Goal: Entertainment & Leisure: Consume media (video, audio)

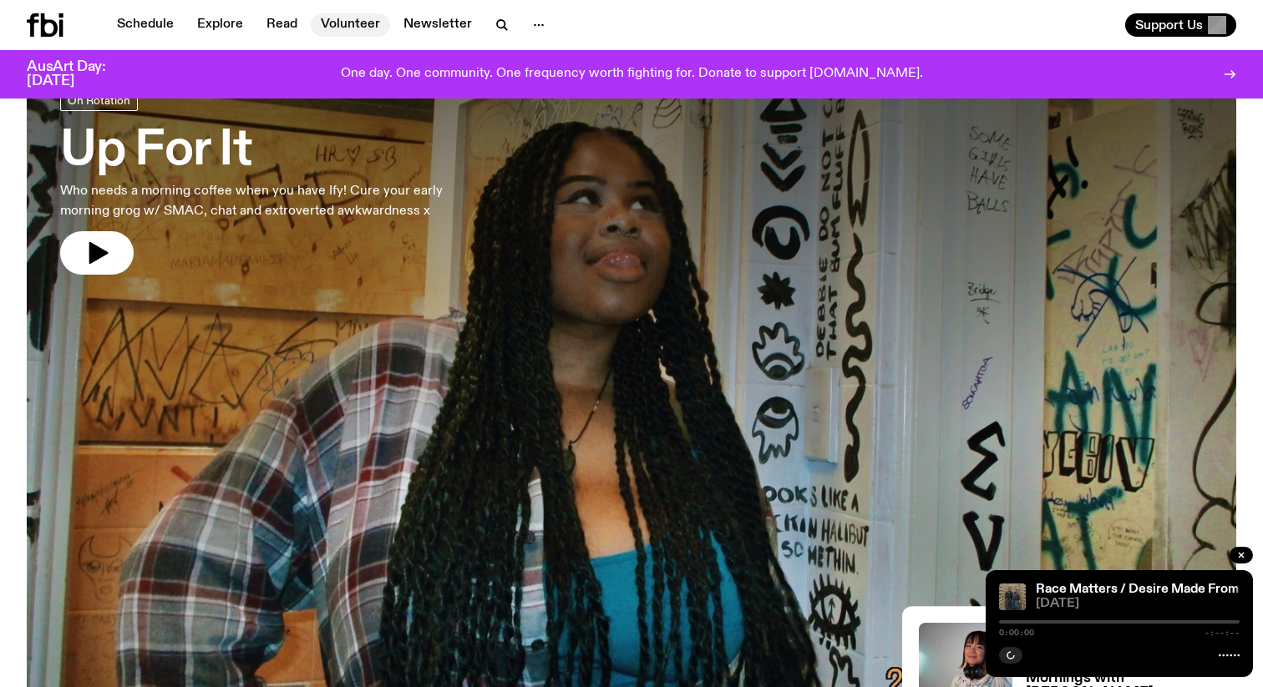
scroll to position [100, 0]
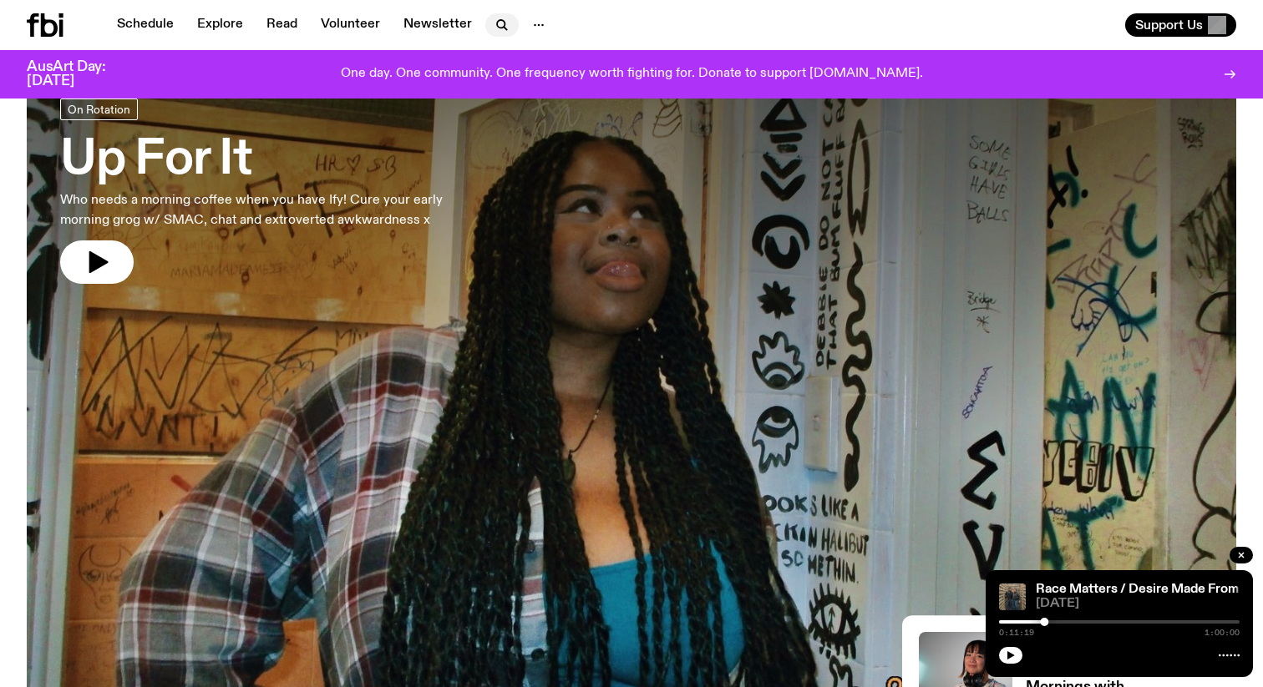
click at [487, 29] on button "button" at bounding box center [501, 24] width 33 height 23
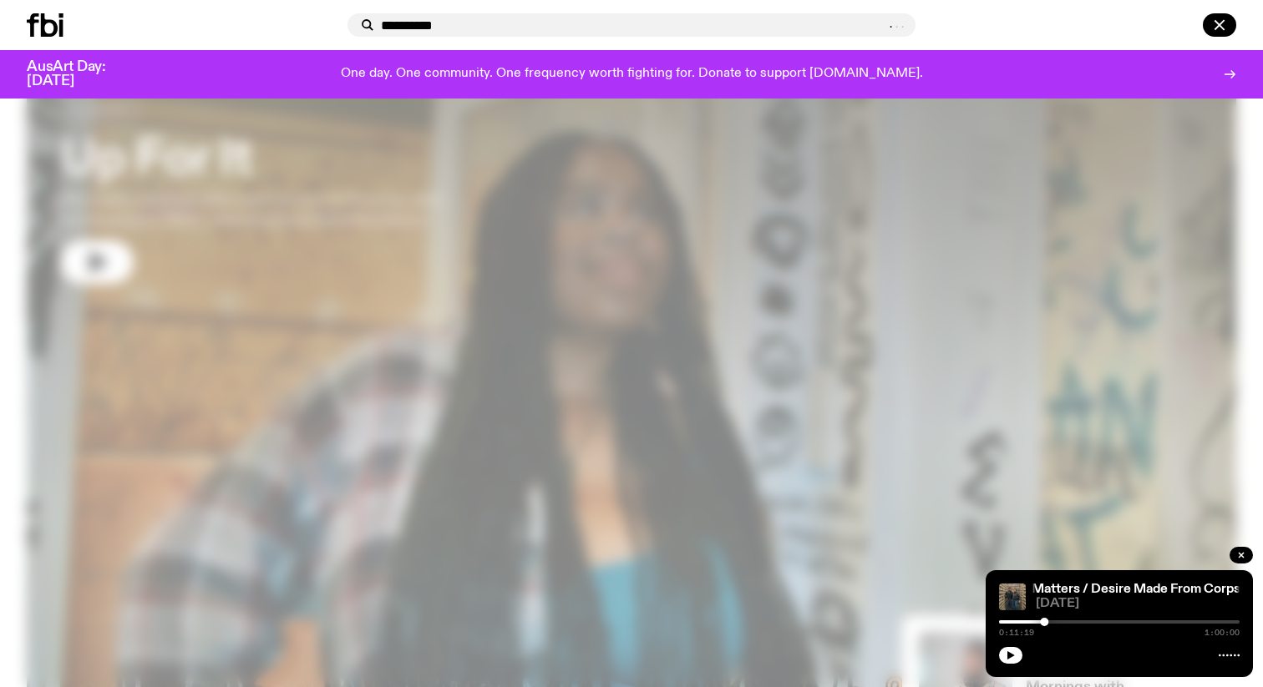
type input "**********"
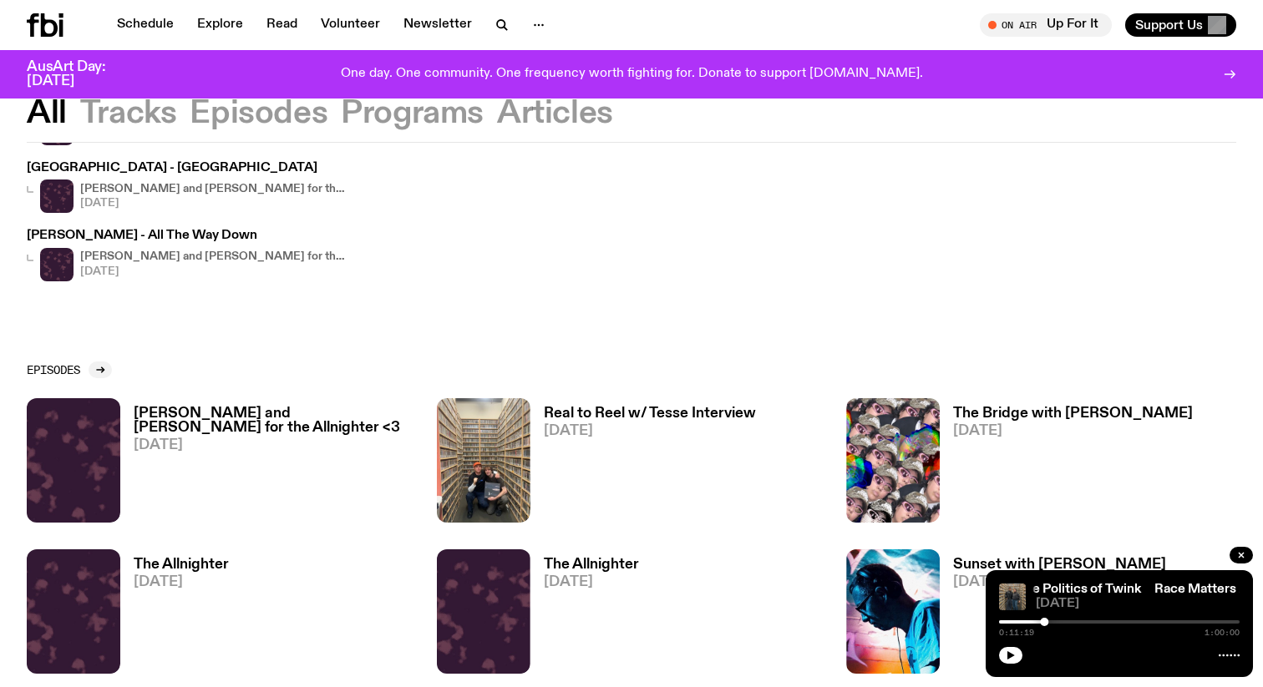
scroll to position [381, 0]
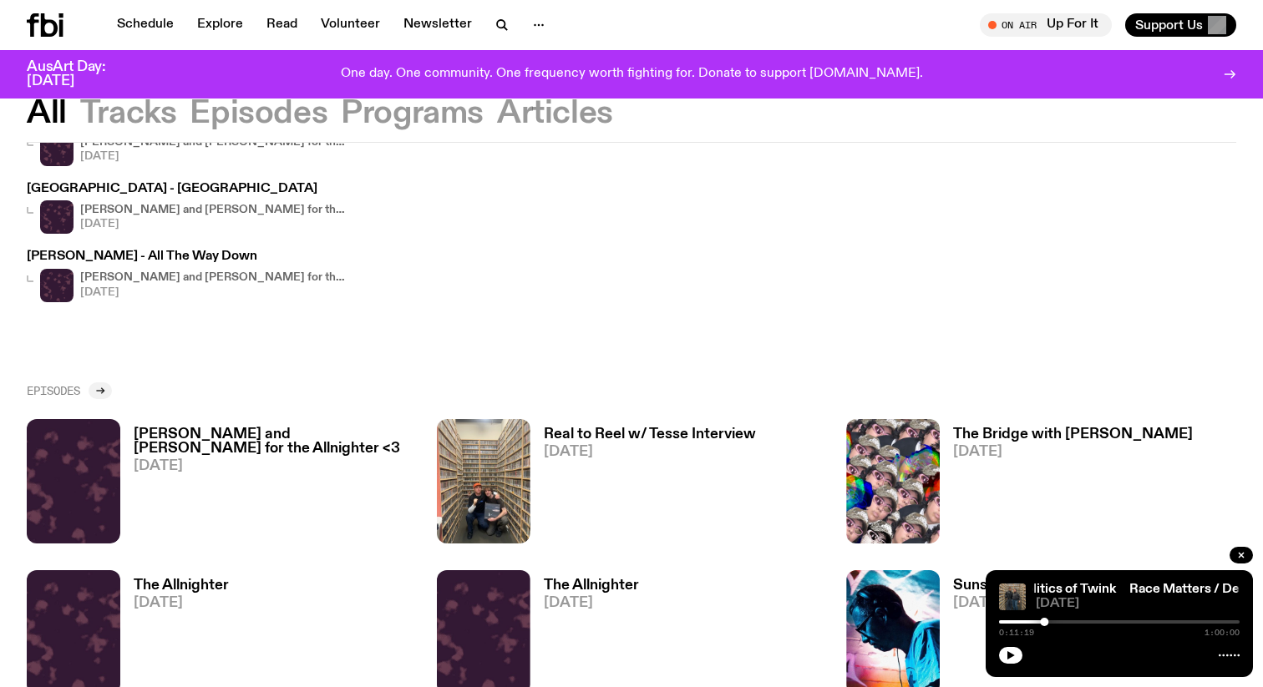
click at [106, 382] on div at bounding box center [100, 390] width 23 height 17
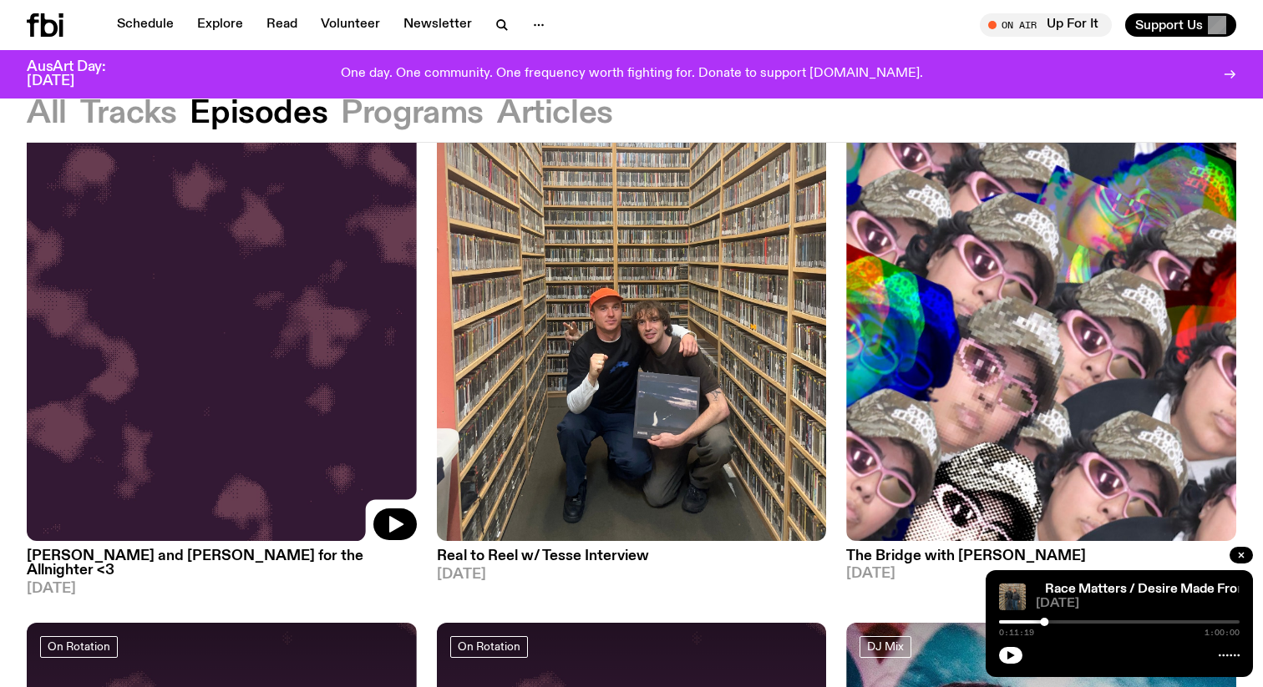
scroll to position [509, 0]
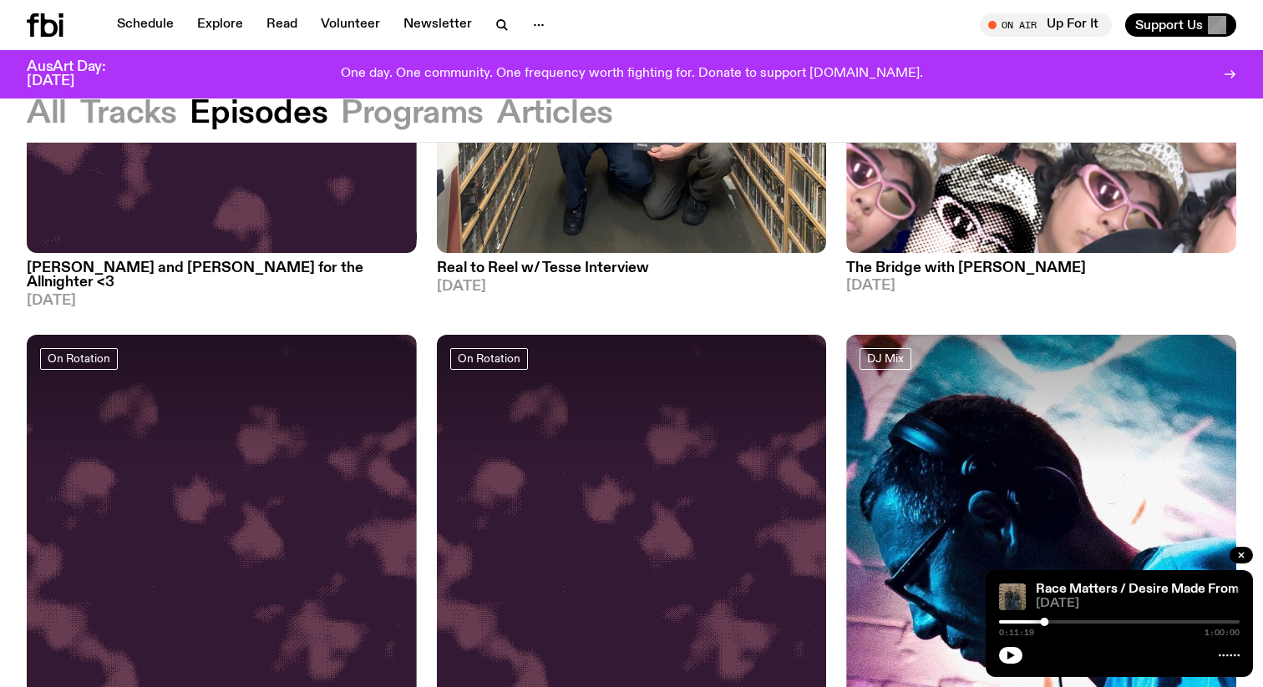
click at [266, 265] on h3 "[PERSON_NAME] and [PERSON_NAME] for the Allnighter <3" at bounding box center [222, 275] width 390 height 28
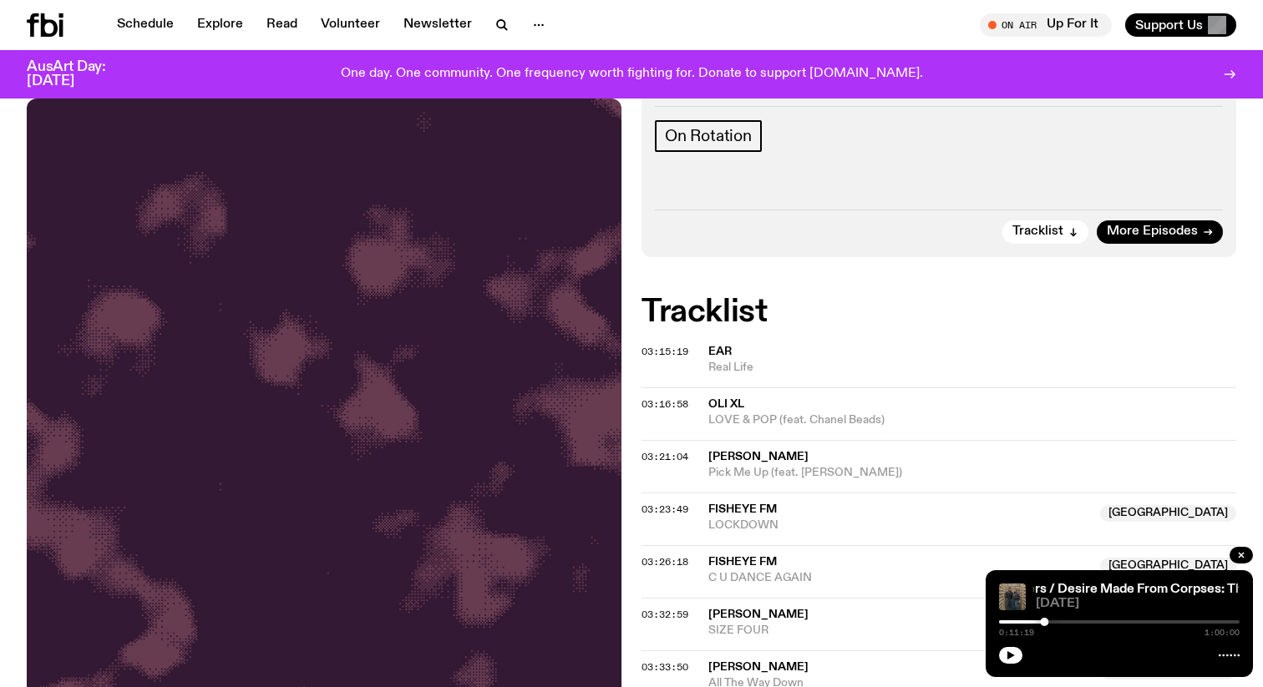
scroll to position [403, 0]
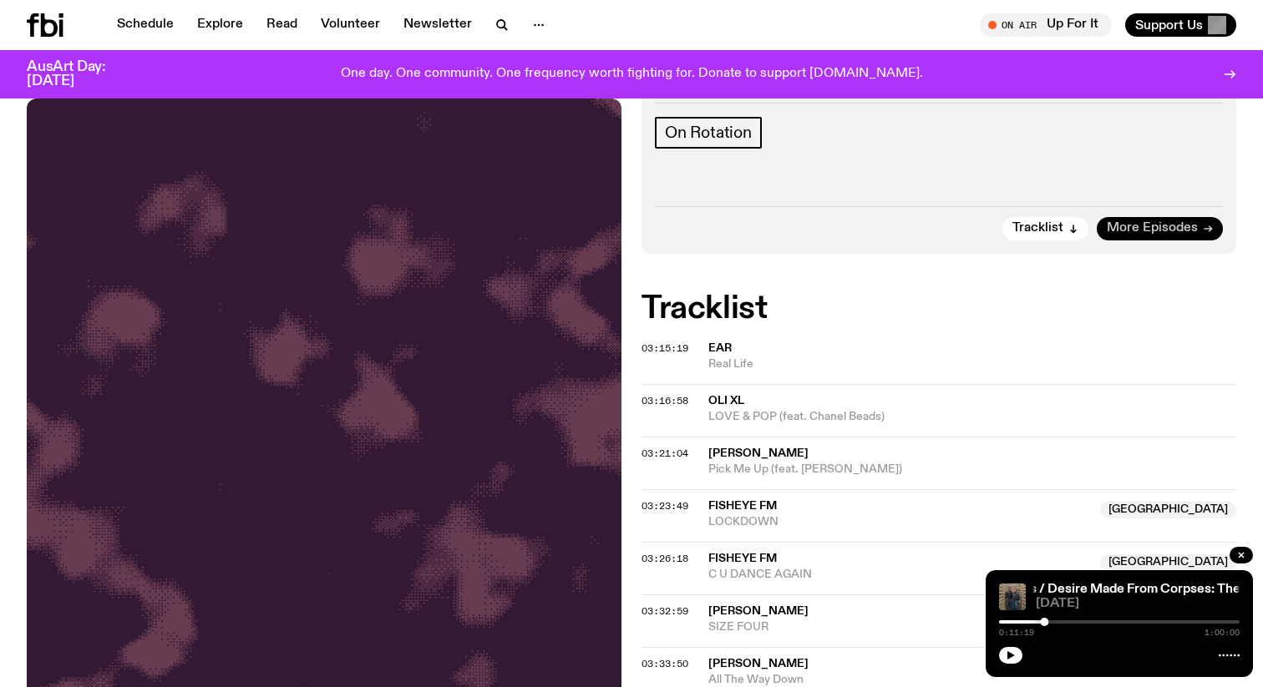
click at [1137, 222] on span "More Episodes" at bounding box center [1152, 228] width 91 height 13
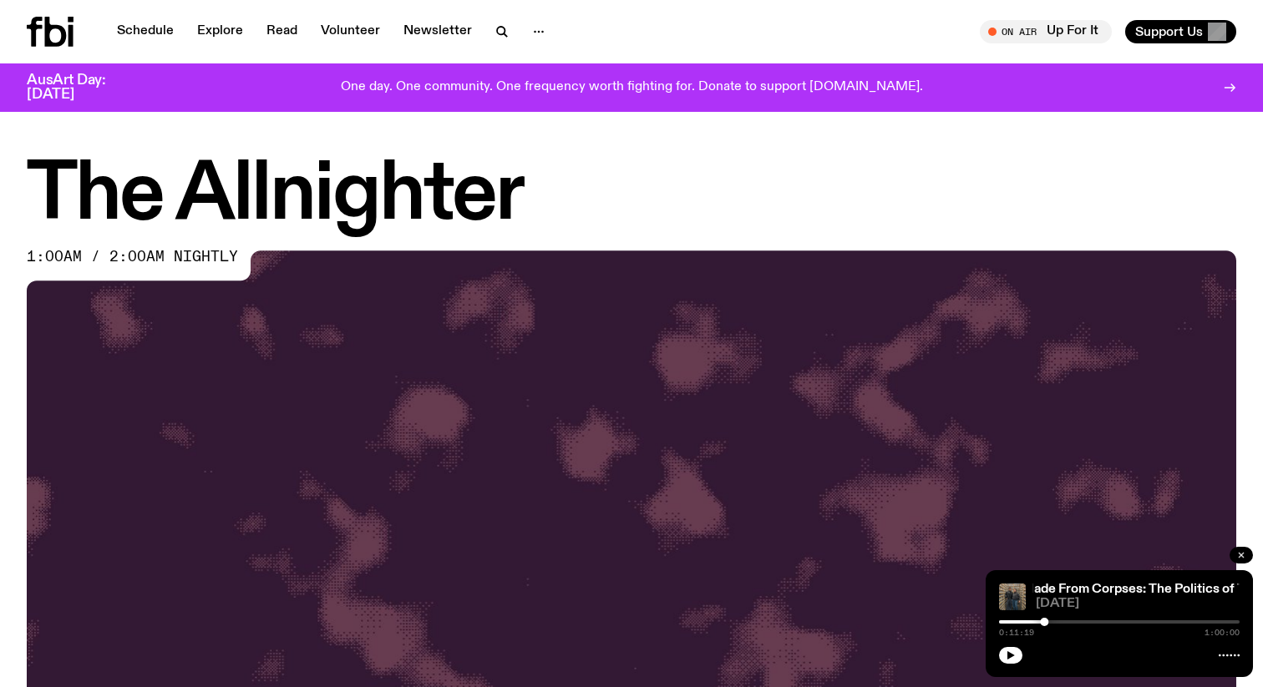
click at [1246, 558] on button "button" at bounding box center [1240, 555] width 23 height 17
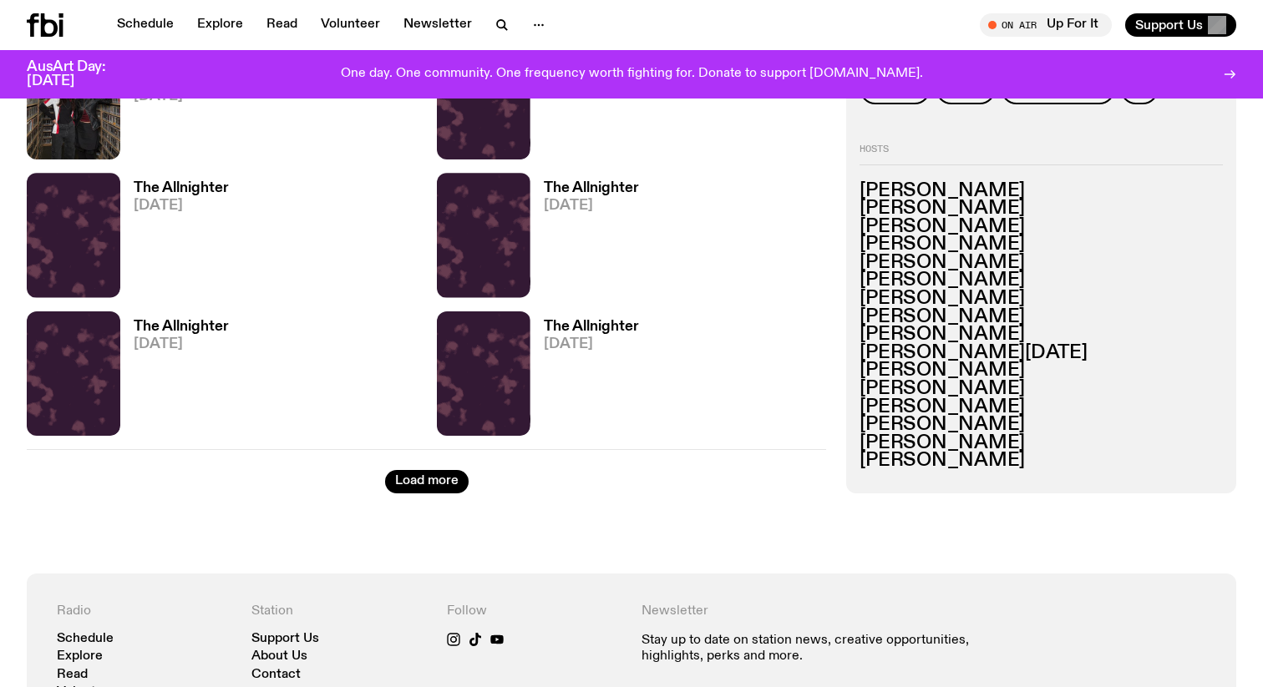
scroll to position [2720, 0]
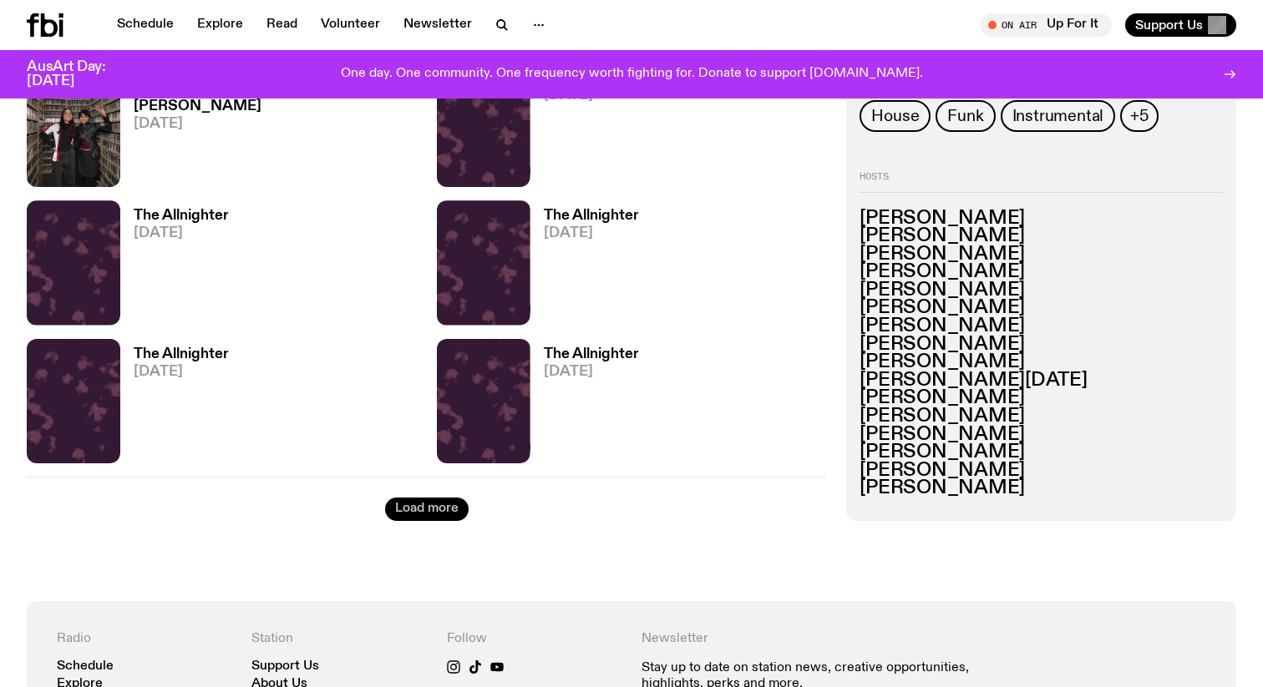
click at [436, 506] on button "Load more" at bounding box center [427, 509] width 84 height 23
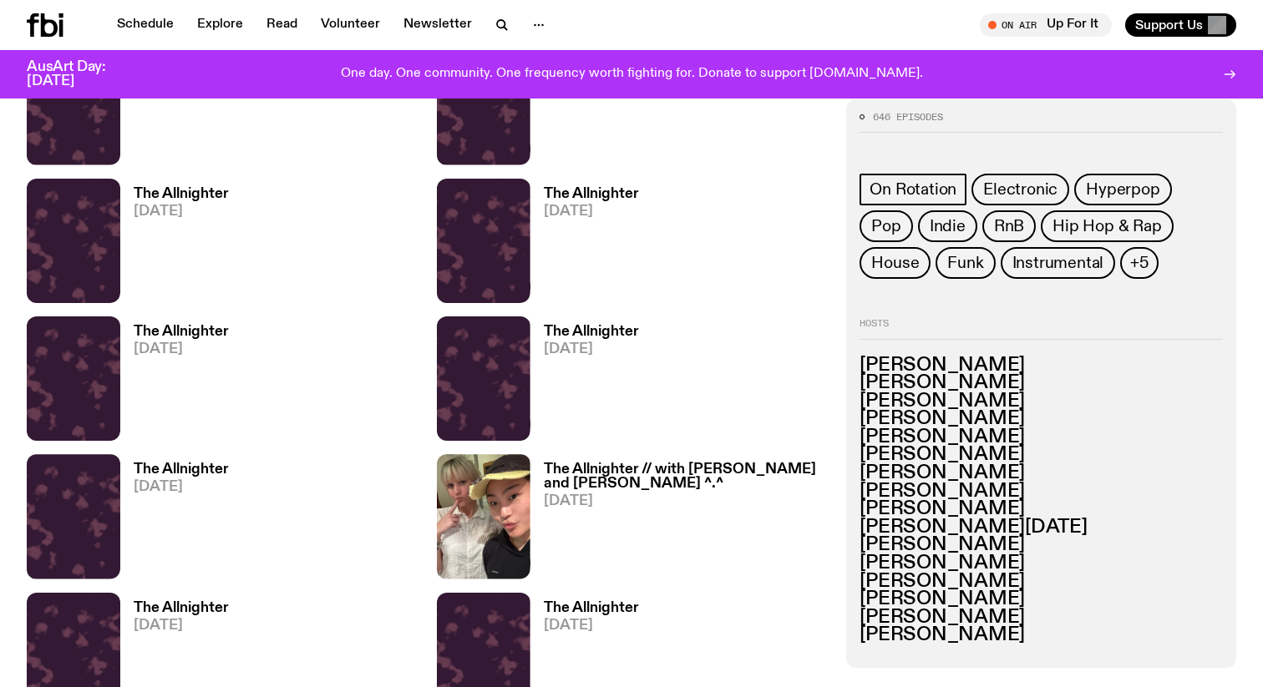
scroll to position [2910, 0]
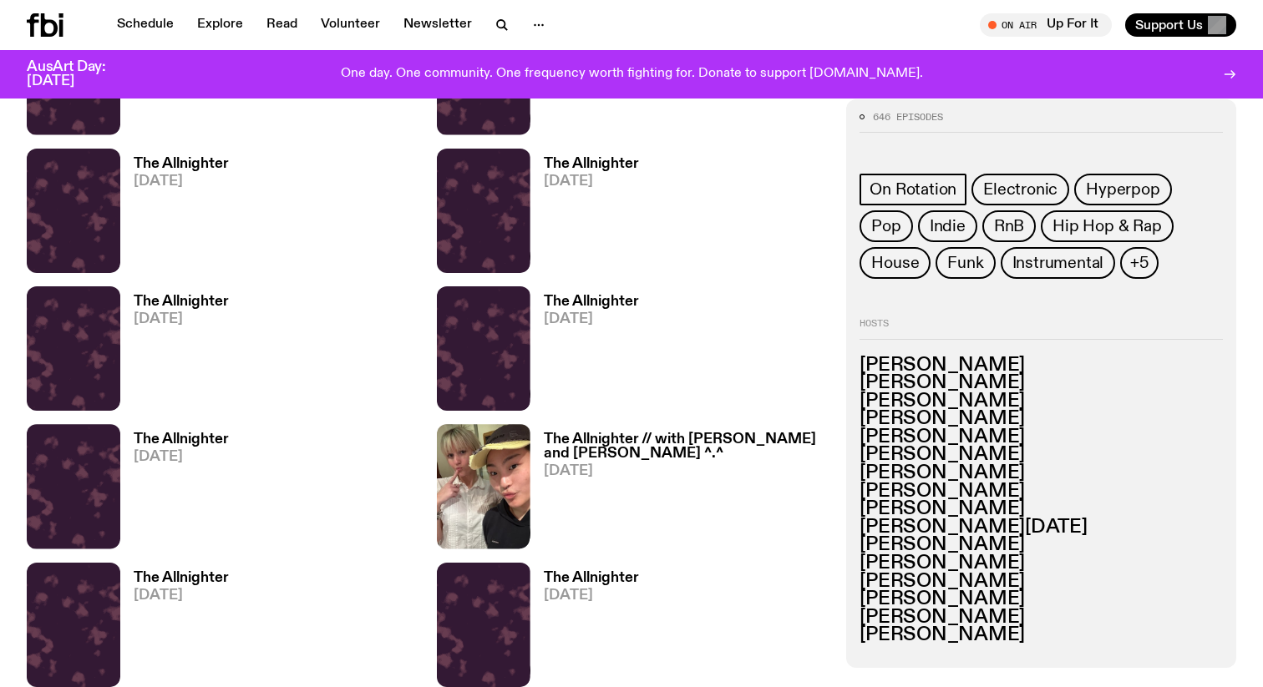
click at [487, 496] on img at bounding box center [484, 486] width 94 height 124
